Goal: Transaction & Acquisition: Purchase product/service

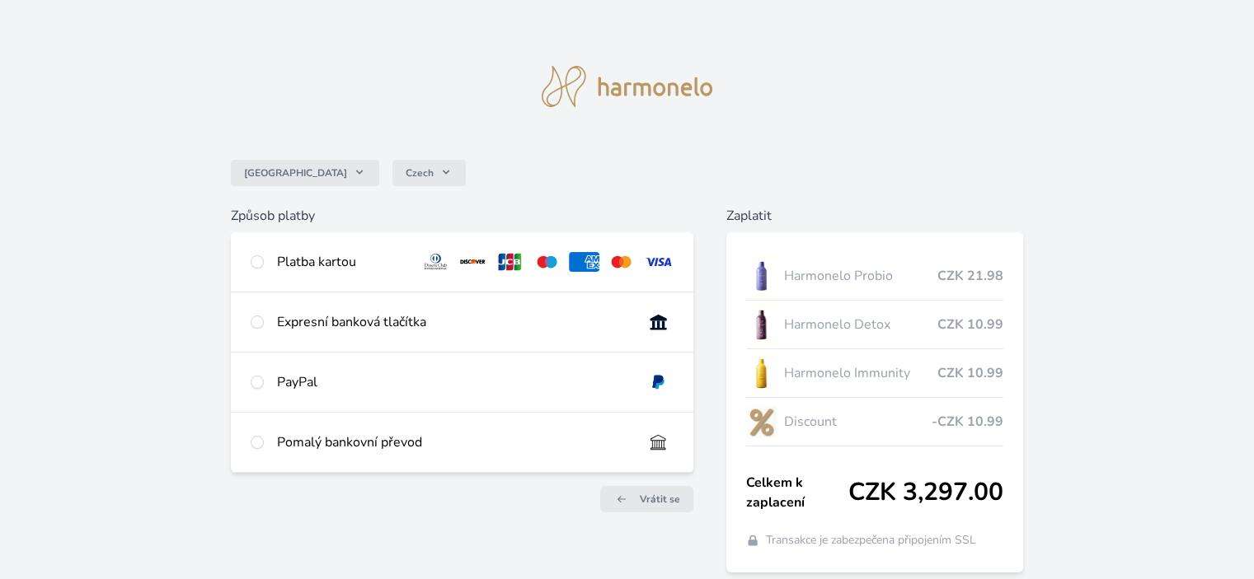
click at [360, 270] on div "Platba kartou" at bounding box center [342, 262] width 130 height 20
radio input "true"
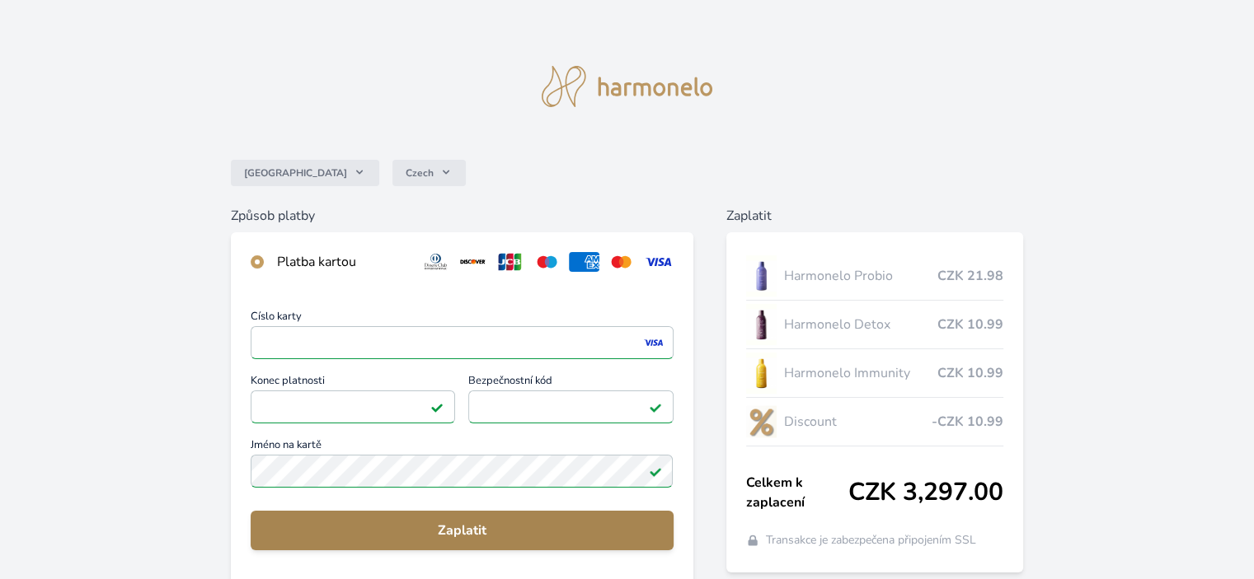
click at [442, 536] on span "Zaplatit" at bounding box center [462, 531] width 396 height 20
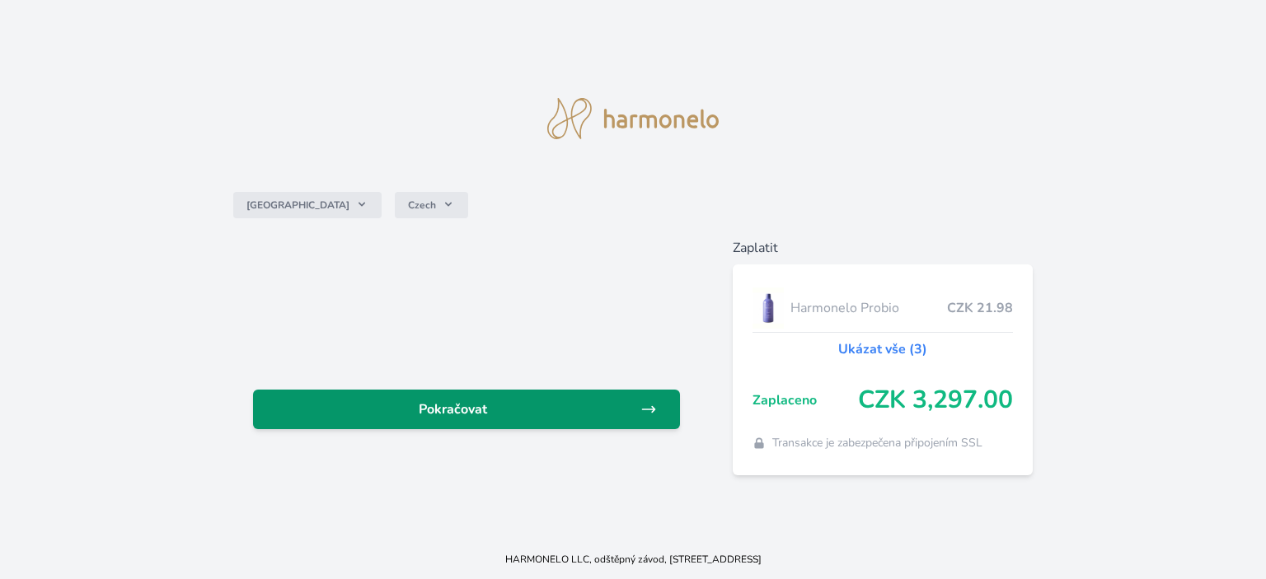
click at [438, 406] on span "Pokračovat" at bounding box center [453, 410] width 374 height 20
